Goal: Task Accomplishment & Management: Use online tool/utility

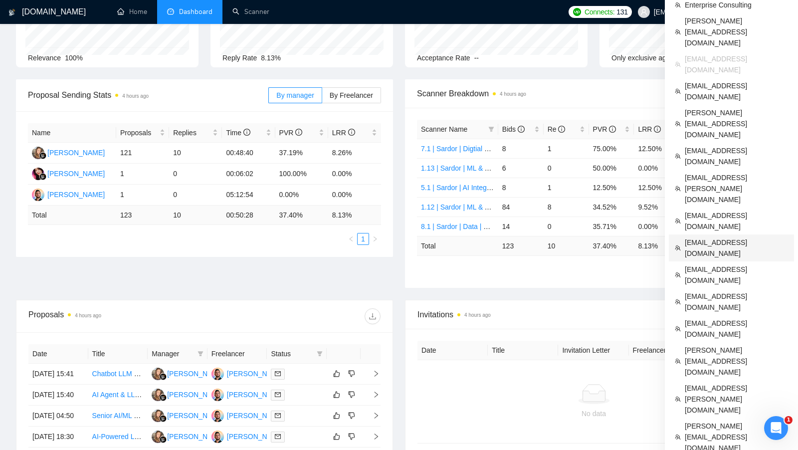
scroll to position [114, 0]
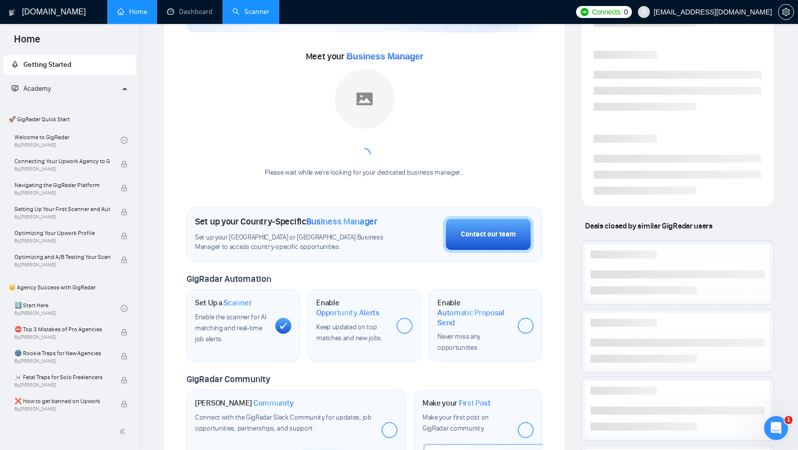
click at [249, 12] on link "Scanner" at bounding box center [250, 11] width 37 height 8
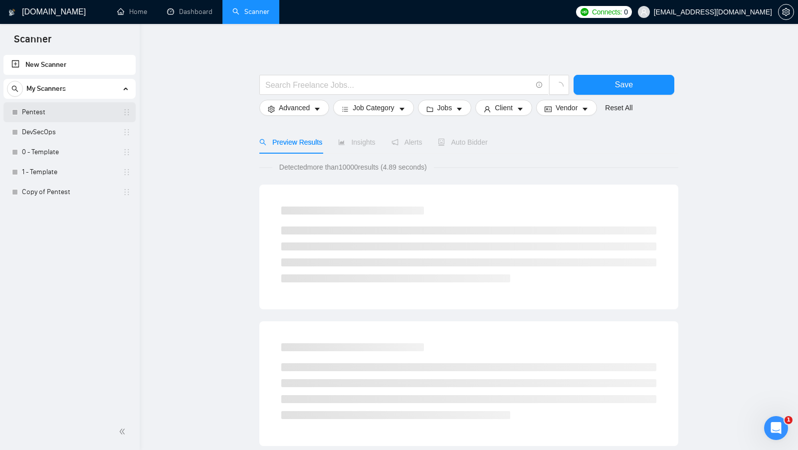
click at [95, 118] on link "Pentest" at bounding box center [69, 112] width 95 height 20
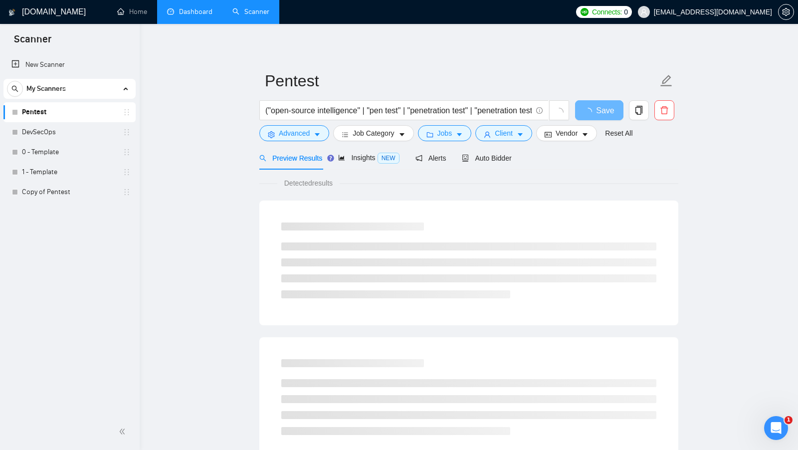
click at [205, 16] on link "Dashboard" at bounding box center [189, 11] width 45 height 8
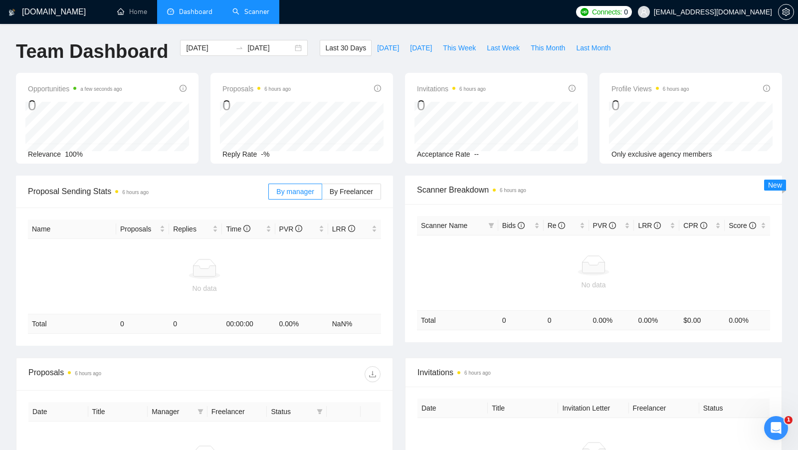
click at [248, 11] on link "Scanner" at bounding box center [250, 11] width 37 height 8
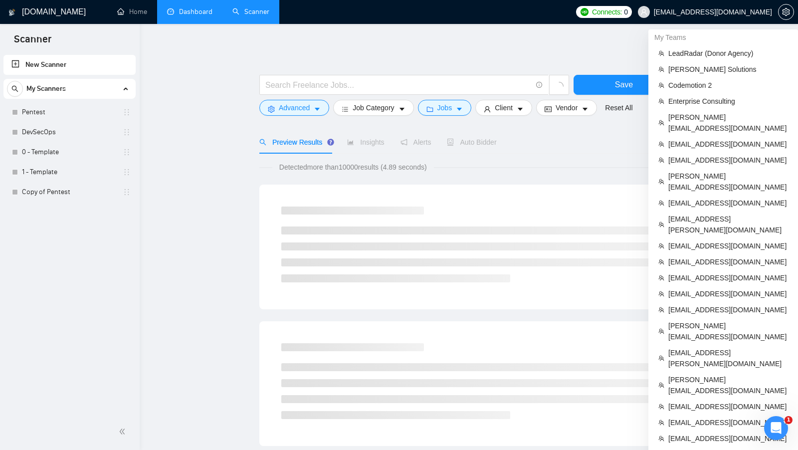
click at [733, 12] on span "[EMAIL_ADDRESS][DOMAIN_NAME]" at bounding box center [713, 12] width 118 height 0
copy div "[EMAIL_ADDRESS][DOMAIN_NAME]"
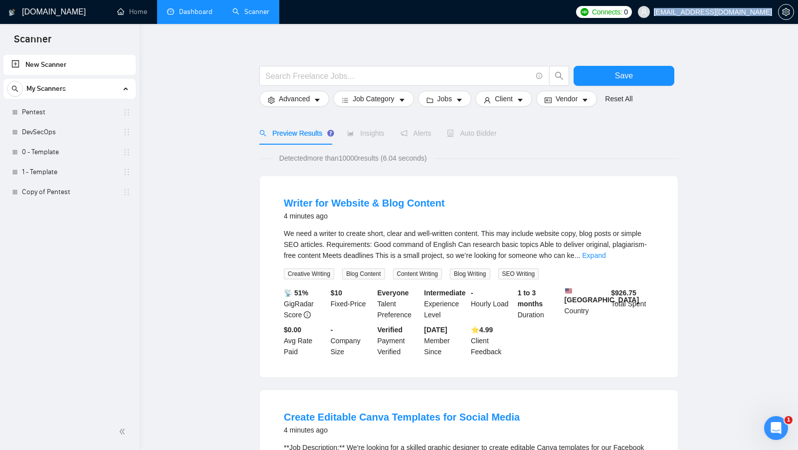
scroll to position [10, 0]
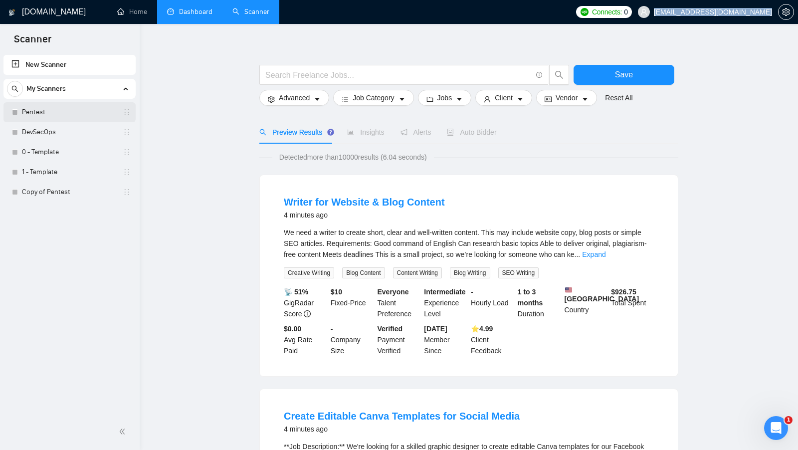
click at [65, 113] on link "Pentest" at bounding box center [69, 112] width 95 height 20
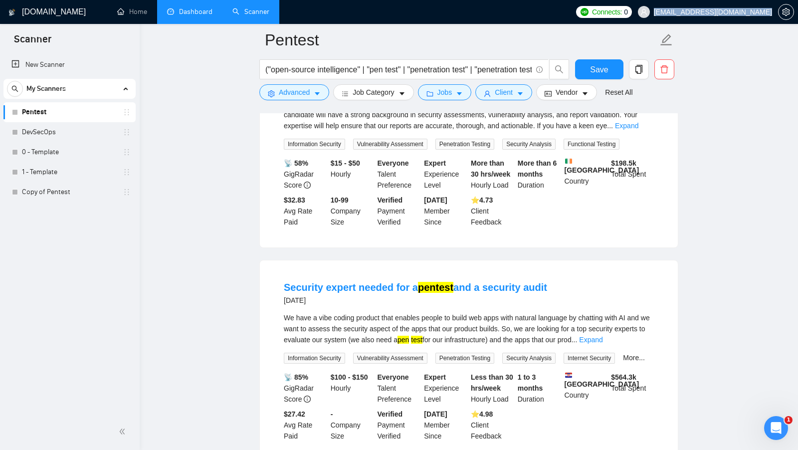
scroll to position [1488, 0]
drag, startPoint x: 565, startPoint y: 300, endPoint x: 480, endPoint y: 303, distance: 84.8
click at [480, 303] on div "Security expert needed for a pentest and a security audit 7 days ago" at bounding box center [469, 293] width 370 height 26
copy link "security audit"
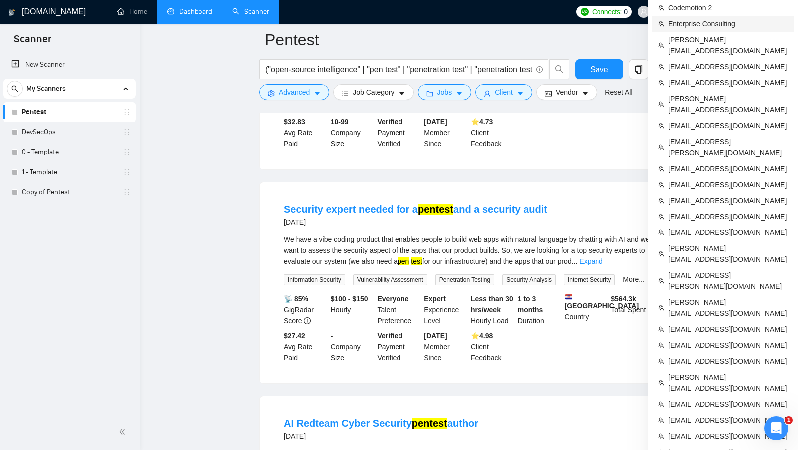
scroll to position [1567, 0]
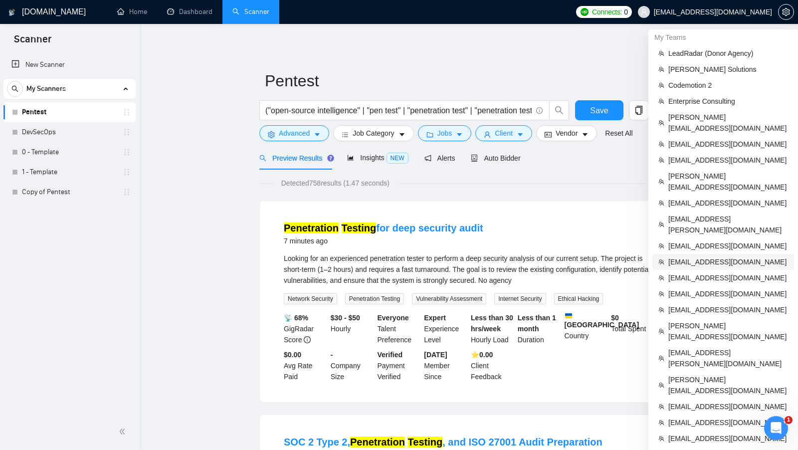
click at [434, 256] on span "[EMAIL_ADDRESS][DOMAIN_NAME]" at bounding box center [728, 261] width 120 height 11
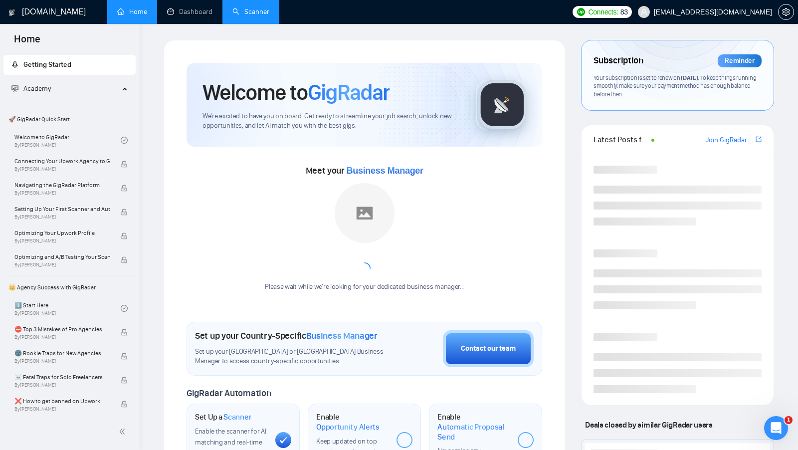
click at [256, 12] on link "Scanner" at bounding box center [250, 11] width 37 height 8
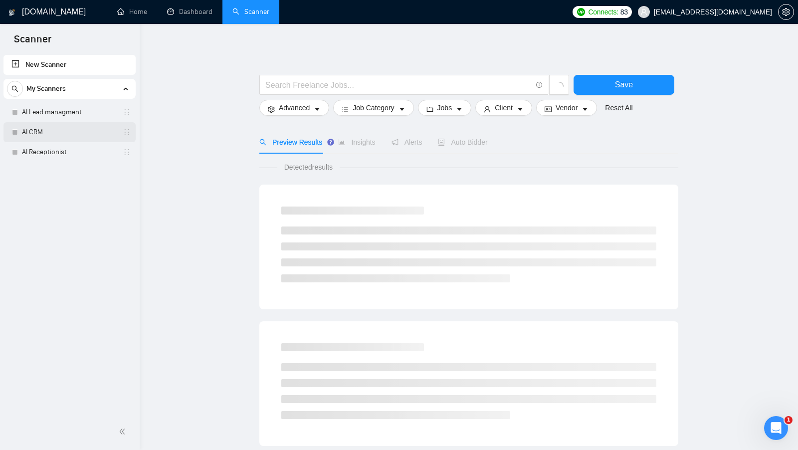
click at [82, 123] on link "AI CRM" at bounding box center [69, 132] width 95 height 20
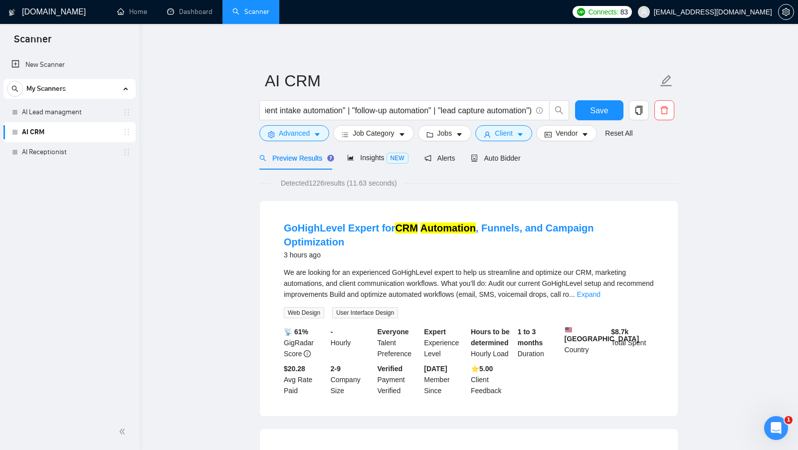
scroll to position [12, 0]
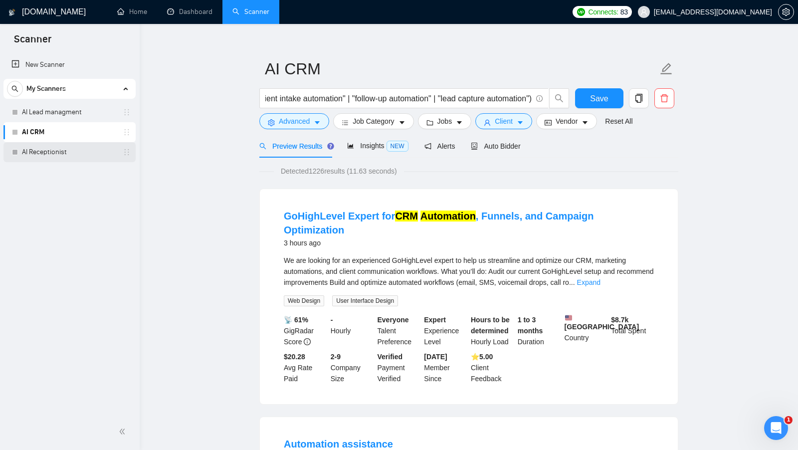
click at [95, 156] on link "AI Receptionist" at bounding box center [69, 152] width 95 height 20
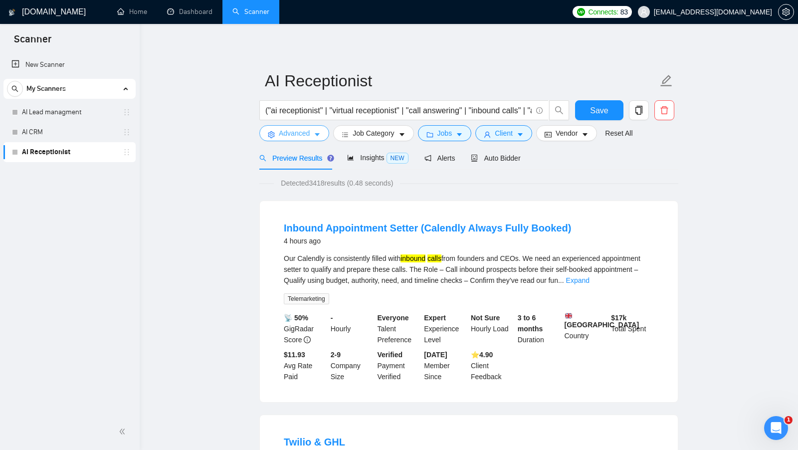
click at [306, 139] on button "Advanced" at bounding box center [294, 133] width 70 height 16
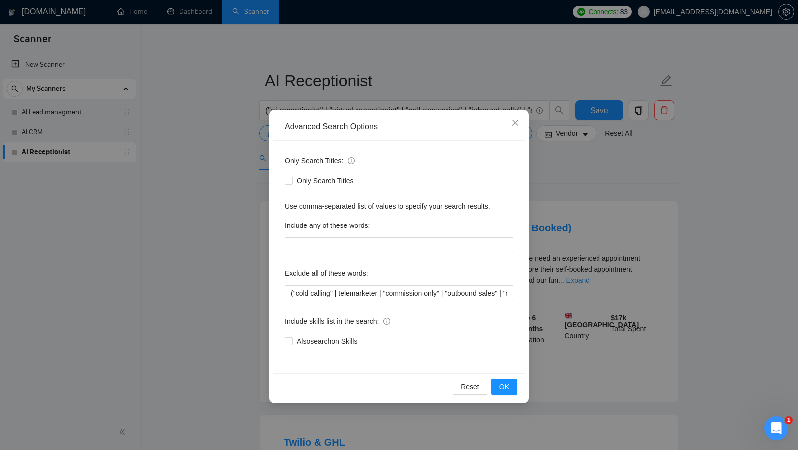
click at [227, 177] on div "Advanced Search Options Only Search Titles: Only Search Titles Use comma-separa…" at bounding box center [399, 225] width 798 height 450
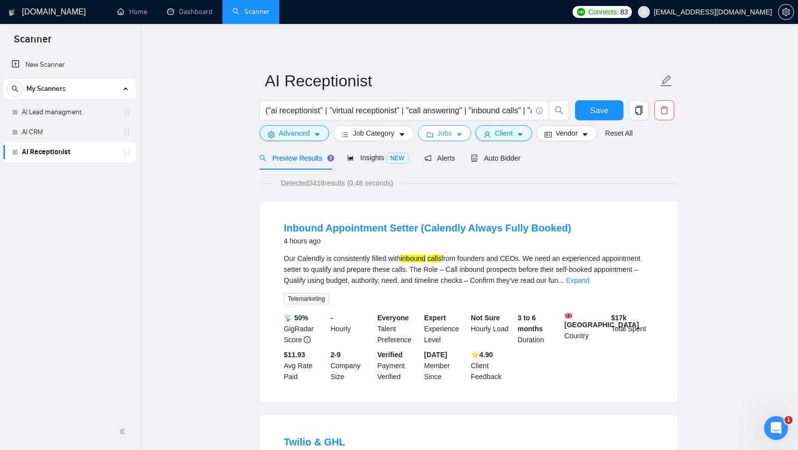
click at [434, 133] on span "Jobs" at bounding box center [444, 133] width 15 height 11
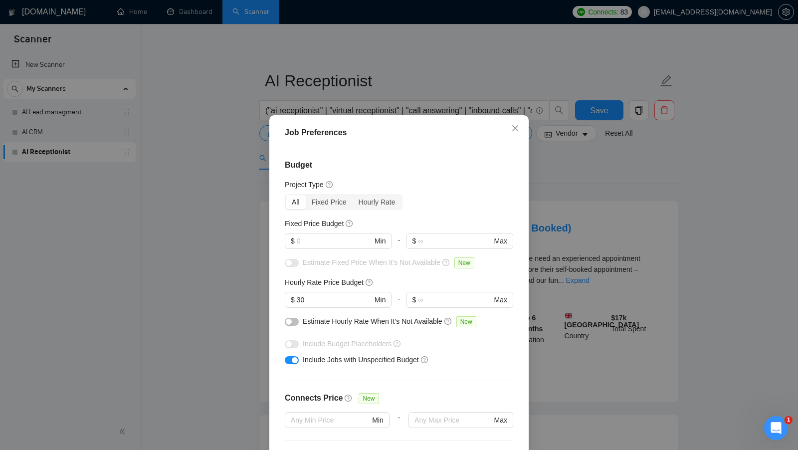
click at [434, 194] on div "Job Preferences Budget Project Type All Fixed Price Hourly Rate Fixed Price Bud…" at bounding box center [399, 225] width 798 height 450
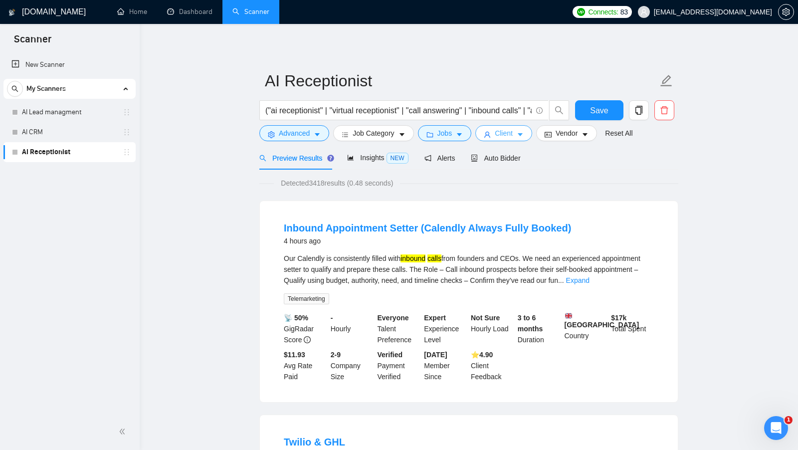
click at [434, 136] on span "Client" at bounding box center [504, 133] width 18 height 11
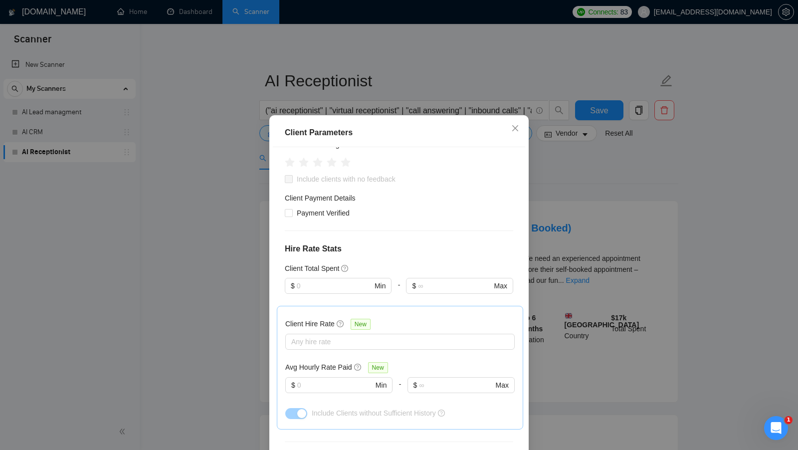
scroll to position [318, 0]
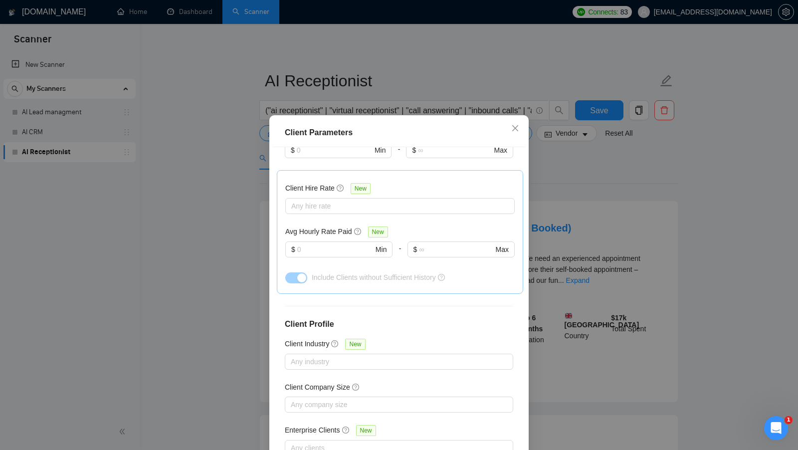
click at [434, 199] on div "Client Parameters Client Location Include Client Countries [GEOGRAPHIC_DATA] [G…" at bounding box center [399, 225] width 798 height 450
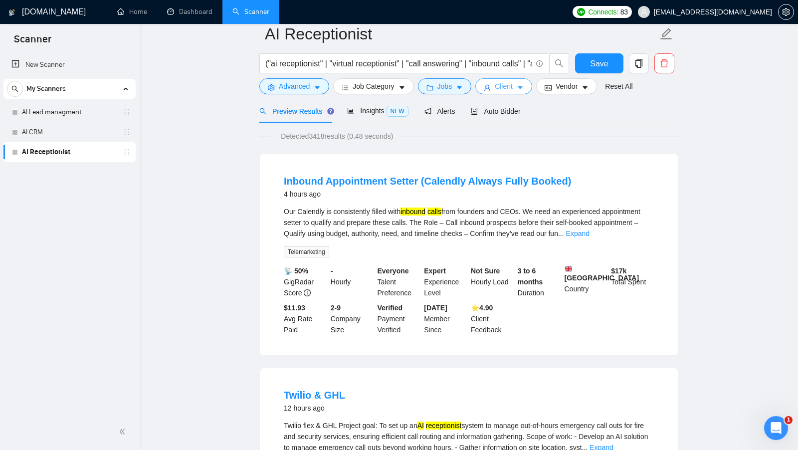
scroll to position [0, 0]
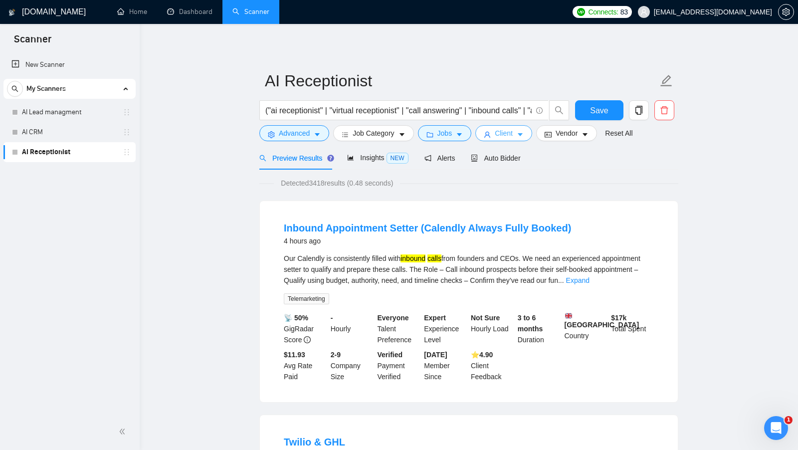
click at [434, 131] on span "Client" at bounding box center [504, 133] width 18 height 11
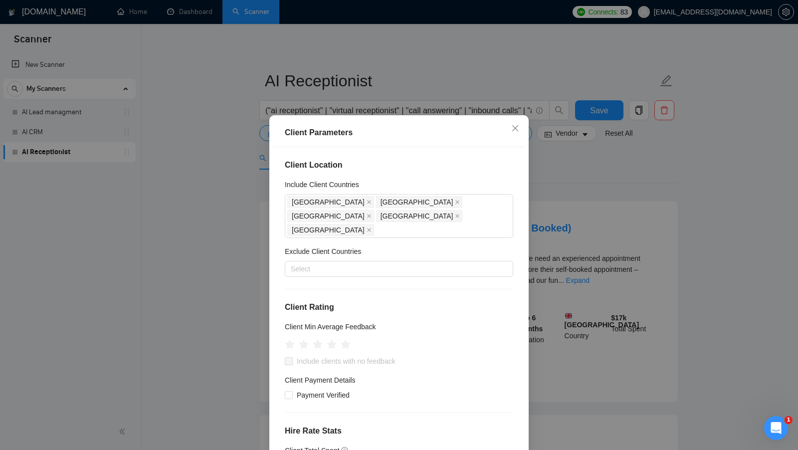
click at [434, 198] on div "Client Parameters Client Location Include Client Countries [GEOGRAPHIC_DATA] [G…" at bounding box center [399, 225] width 798 height 450
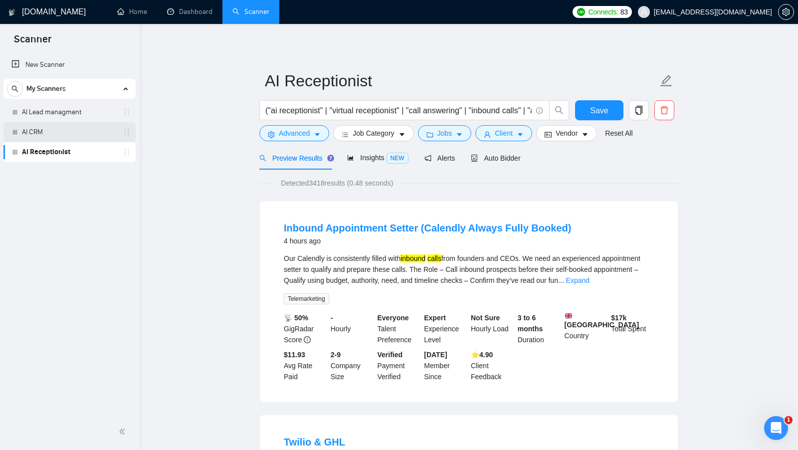
click at [65, 129] on link "AI CRM" at bounding box center [69, 132] width 95 height 20
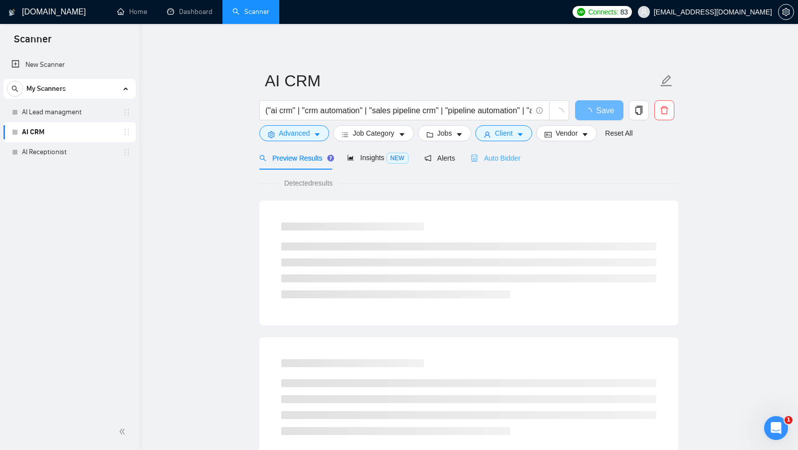
click at [434, 148] on div "Auto Bidder" at bounding box center [495, 157] width 49 height 23
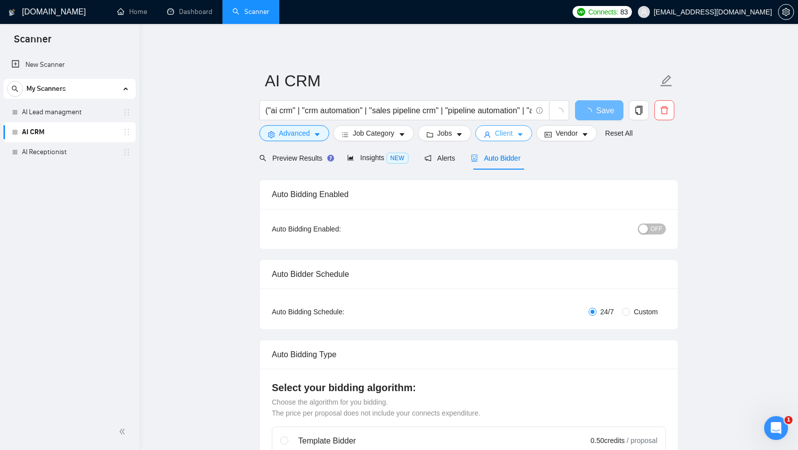
click at [434, 140] on button "Client" at bounding box center [503, 133] width 57 height 16
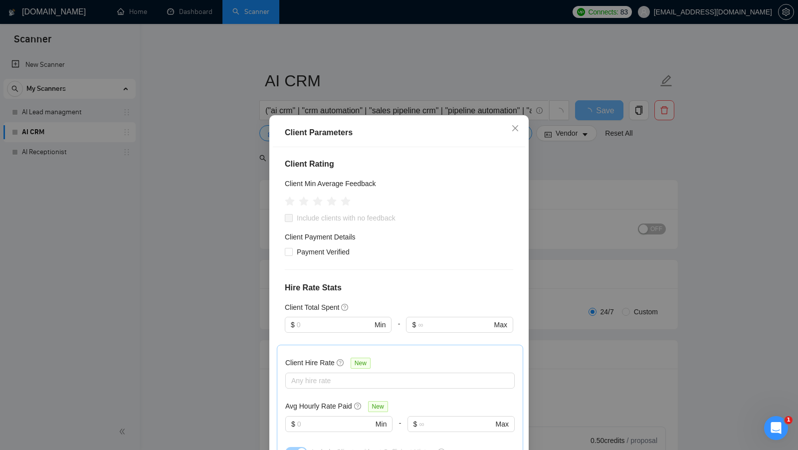
scroll to position [217, 0]
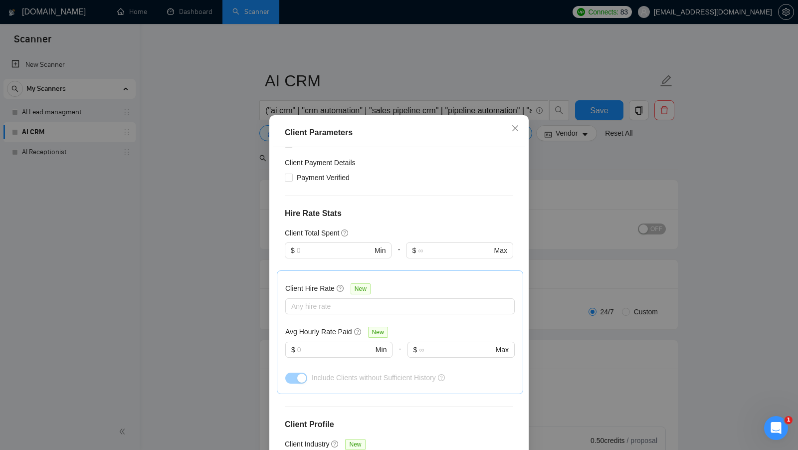
click at [434, 194] on div "Client Parameters Client Location Include Client Countries [GEOGRAPHIC_DATA] [G…" at bounding box center [399, 225] width 798 height 450
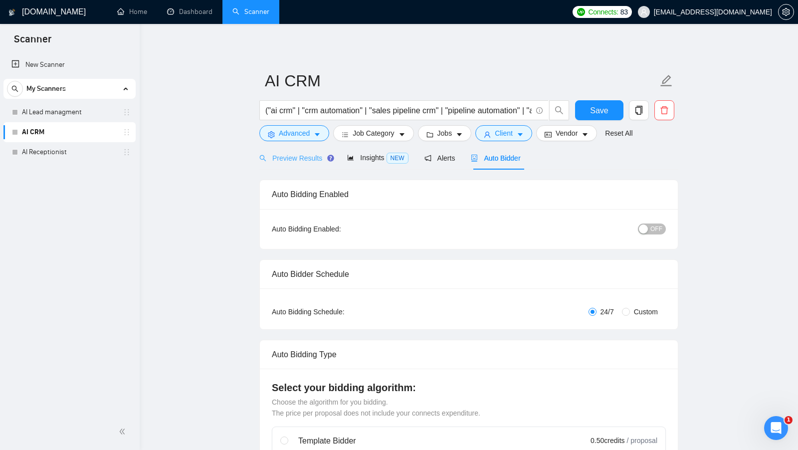
click at [288, 151] on div "Preview Results" at bounding box center [295, 157] width 72 height 23
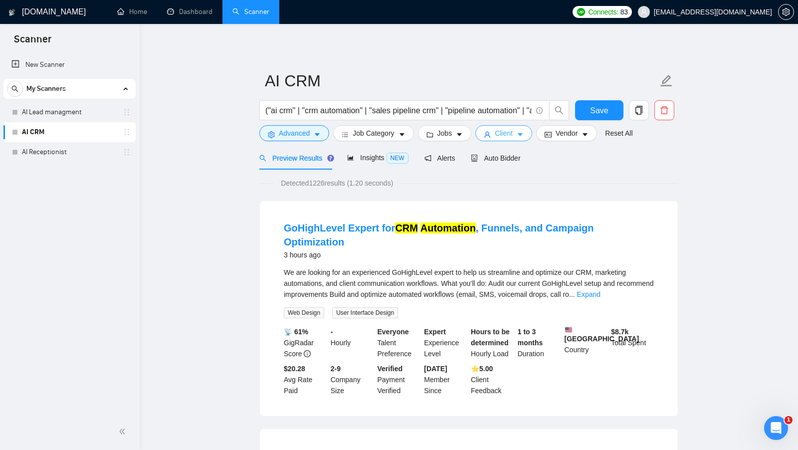
click at [434, 135] on span "Client" at bounding box center [504, 133] width 18 height 11
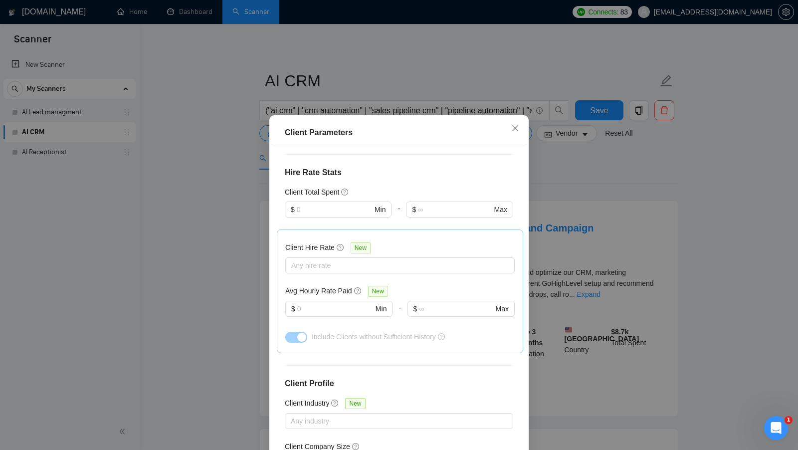
scroll to position [255, 0]
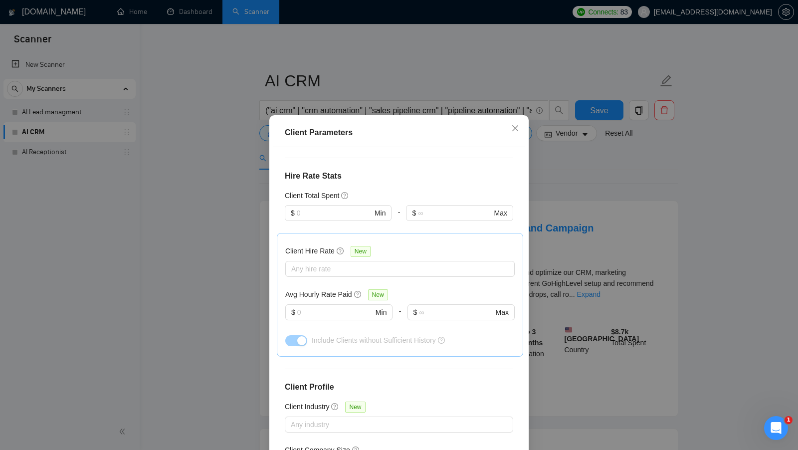
click at [295, 245] on h5 "Client Hire Rate" at bounding box center [309, 250] width 49 height 11
click at [293, 263] on input "Client Hire Rate New" at bounding box center [292, 269] width 2 height 12
click at [294, 245] on h5 "Client Hire Rate" at bounding box center [309, 250] width 49 height 11
click at [293, 263] on input "Client Hire Rate New" at bounding box center [292, 269] width 2 height 12
click at [294, 245] on h5 "Client Hire Rate" at bounding box center [309, 250] width 49 height 11
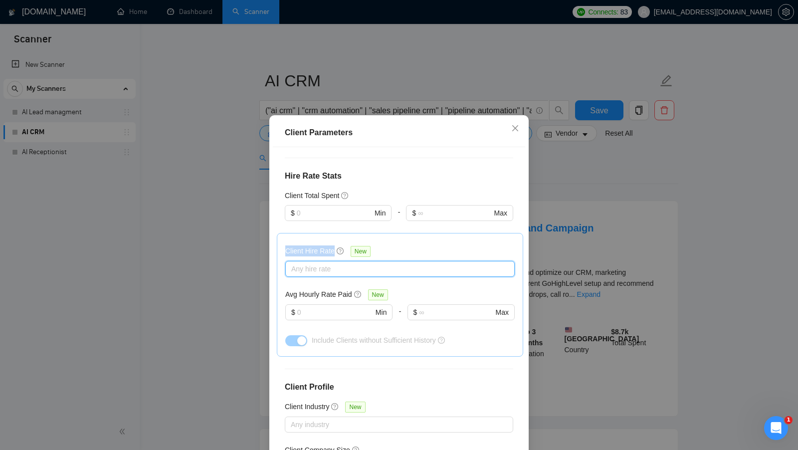
click at [293, 263] on input "Client Hire Rate New" at bounding box center [292, 269] width 2 height 12
copy div "Client Hire Rate"
click at [434, 168] on div "Client Parameters Client Location Include Client Countries [GEOGRAPHIC_DATA] [G…" at bounding box center [399, 225] width 798 height 450
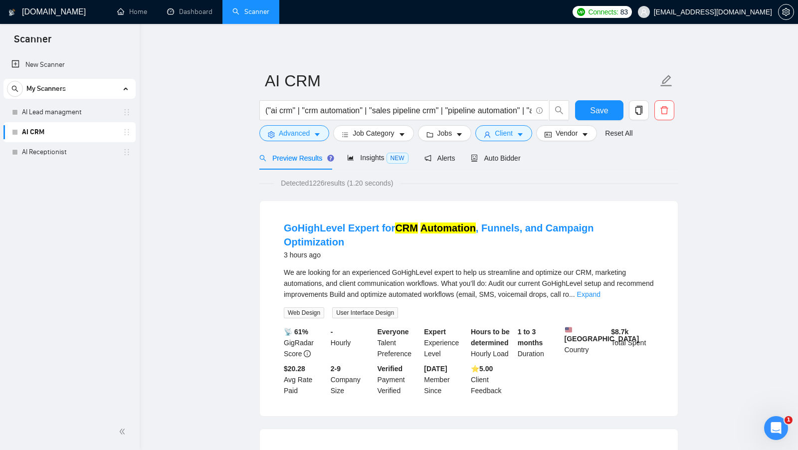
click at [434, 145] on form "AI CRM ("ai crm" | "crm automation" | "sales pipeline crm" | "pipeline automati…" at bounding box center [468, 105] width 419 height 81
click at [434, 141] on form "AI CRM ("ai crm" | "crm automation" | "sales pipeline crm" | "pipeline automati…" at bounding box center [468, 105] width 419 height 81
click at [434, 136] on span "Vendor" at bounding box center [567, 133] width 22 height 11
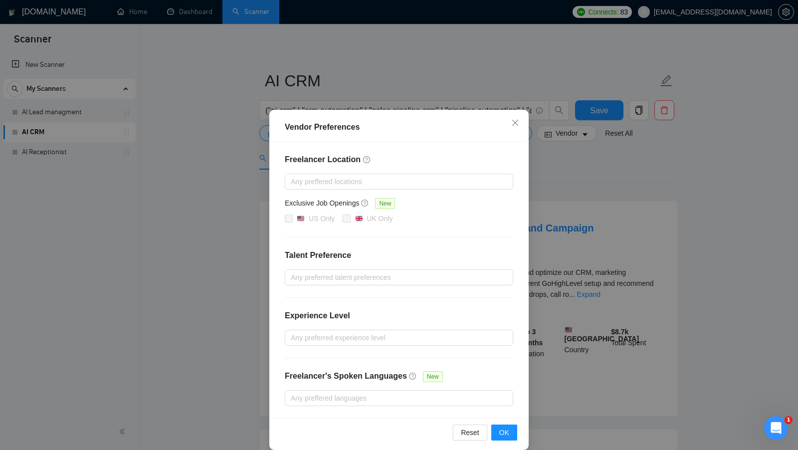
click at [434, 165] on div "Vendor Preferences Freelancer Location Any preffered locations Exclusive Job Op…" at bounding box center [399, 225] width 798 height 450
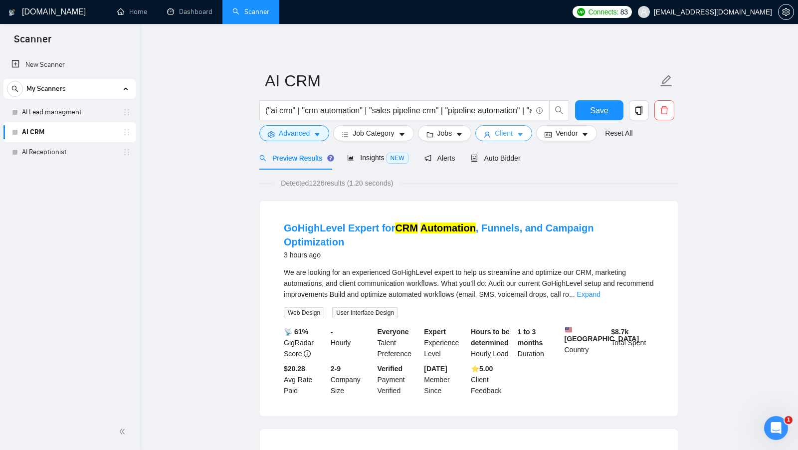
click at [434, 137] on button "Client" at bounding box center [503, 133] width 57 height 16
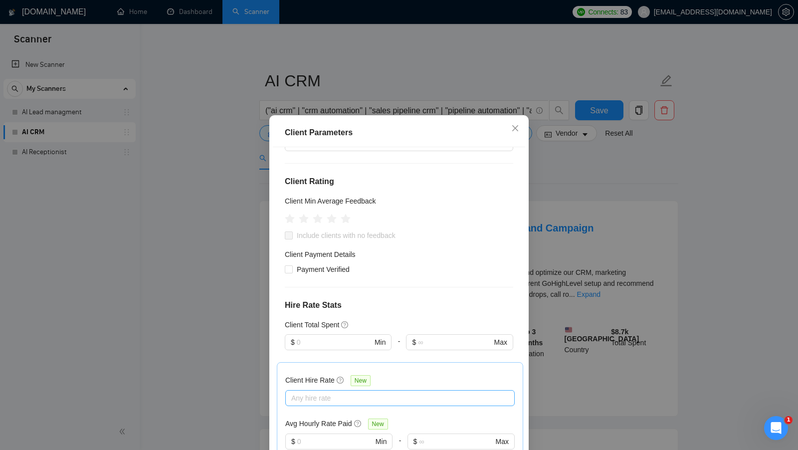
scroll to position [126, 0]
click at [205, 154] on div "Client Parameters Client Location Include Client Countries [GEOGRAPHIC_DATA] [G…" at bounding box center [399, 225] width 798 height 450
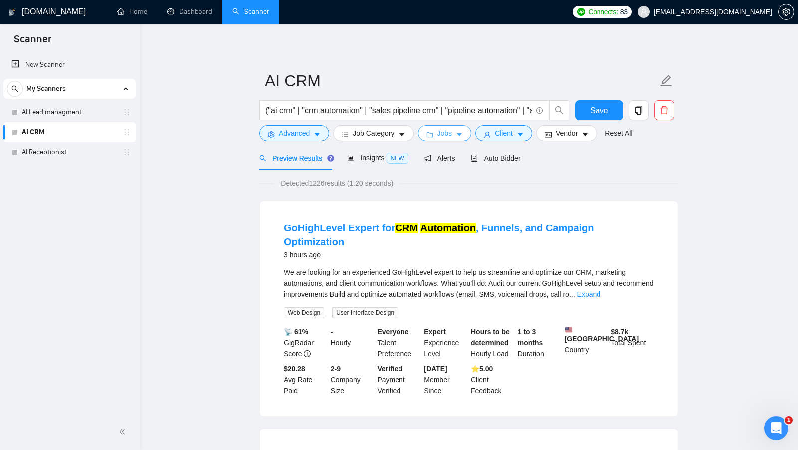
click at [434, 131] on span "Jobs" at bounding box center [444, 133] width 15 height 11
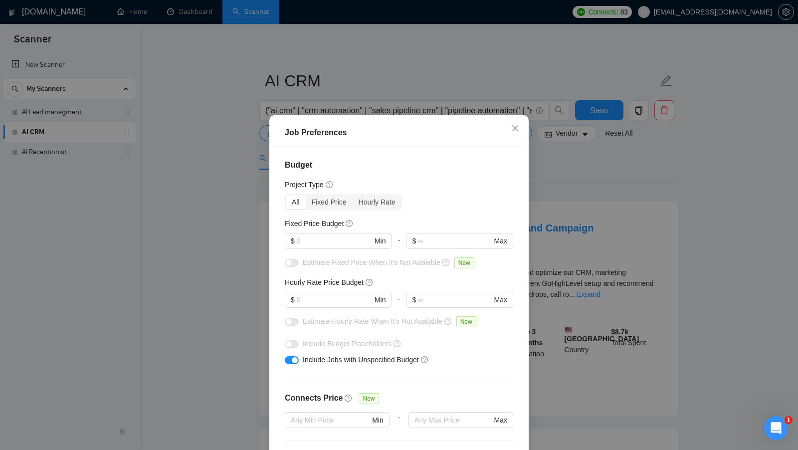
click at [434, 252] on div "Job Preferences Budget Project Type All Fixed Price Hourly Rate Fixed Price Bud…" at bounding box center [399, 225] width 798 height 450
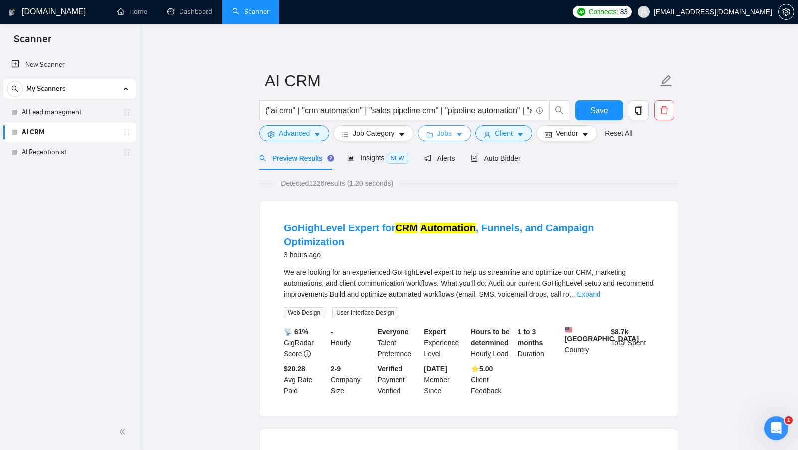
click at [434, 133] on span "Jobs" at bounding box center [444, 133] width 15 height 11
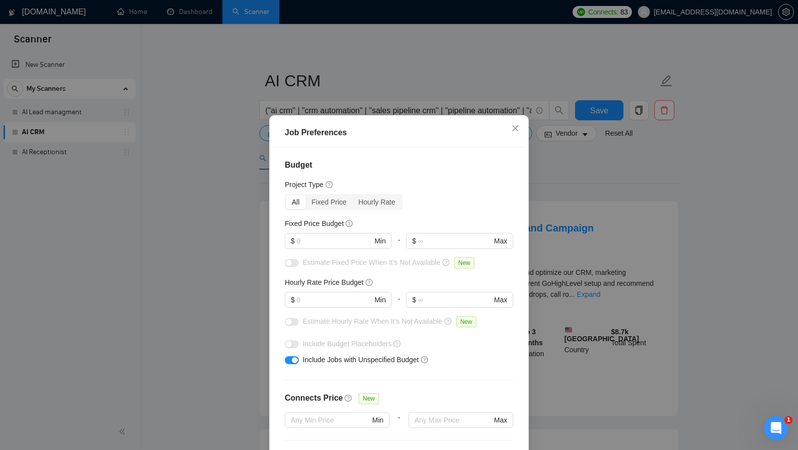
click at [434, 36] on div "Job Preferences Budget Project Type All Fixed Price Hourly Rate Fixed Price Bud…" at bounding box center [399, 225] width 798 height 450
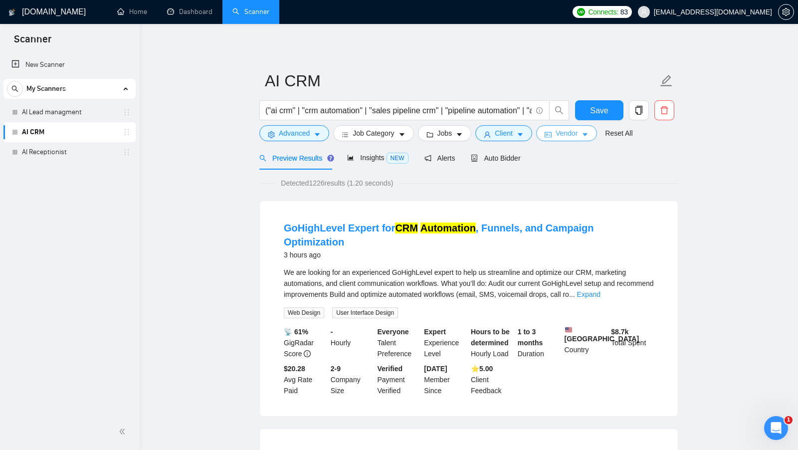
click at [434, 134] on span "Vendor" at bounding box center [567, 133] width 22 height 11
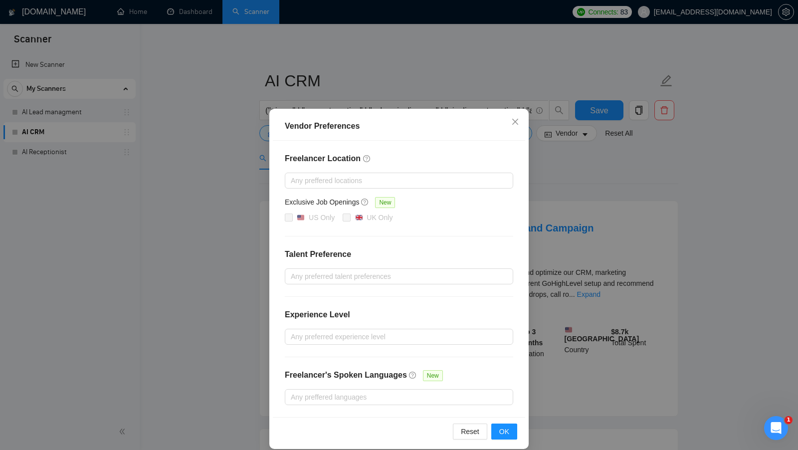
scroll to position [0, 0]
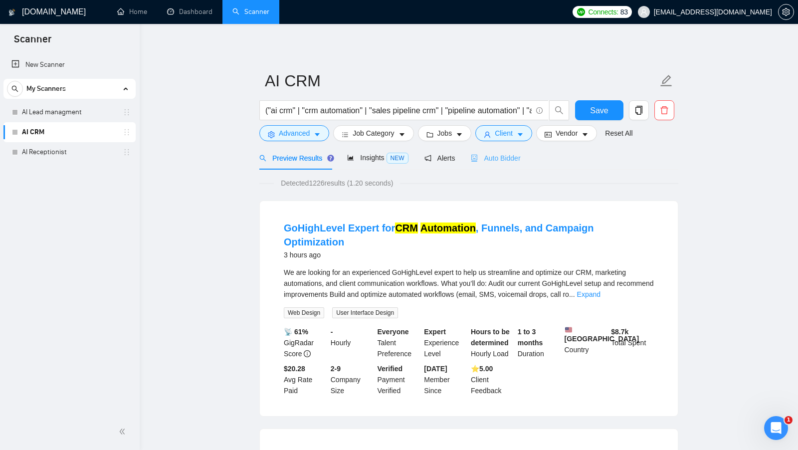
click at [434, 150] on div "Auto Bidder" at bounding box center [495, 157] width 49 height 23
